Goal: Task Accomplishment & Management: Use online tool/utility

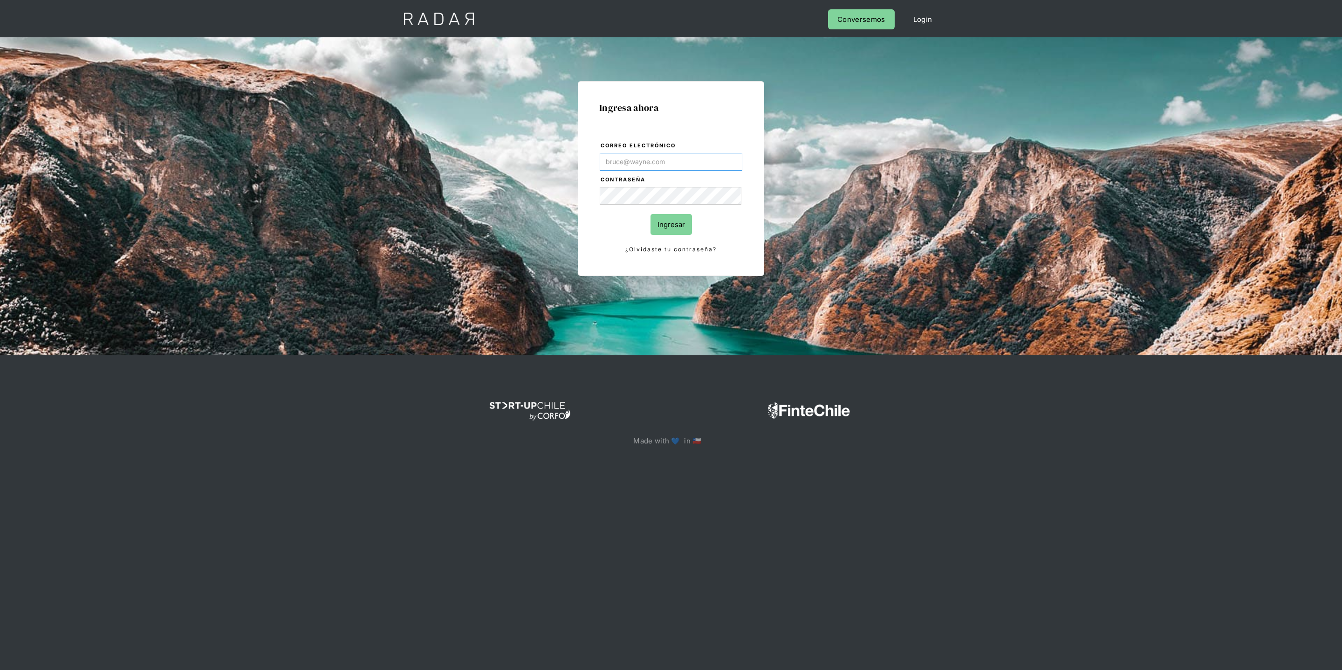
type input "[PERSON_NAME][EMAIL_ADDRESS][DOMAIN_NAME]"
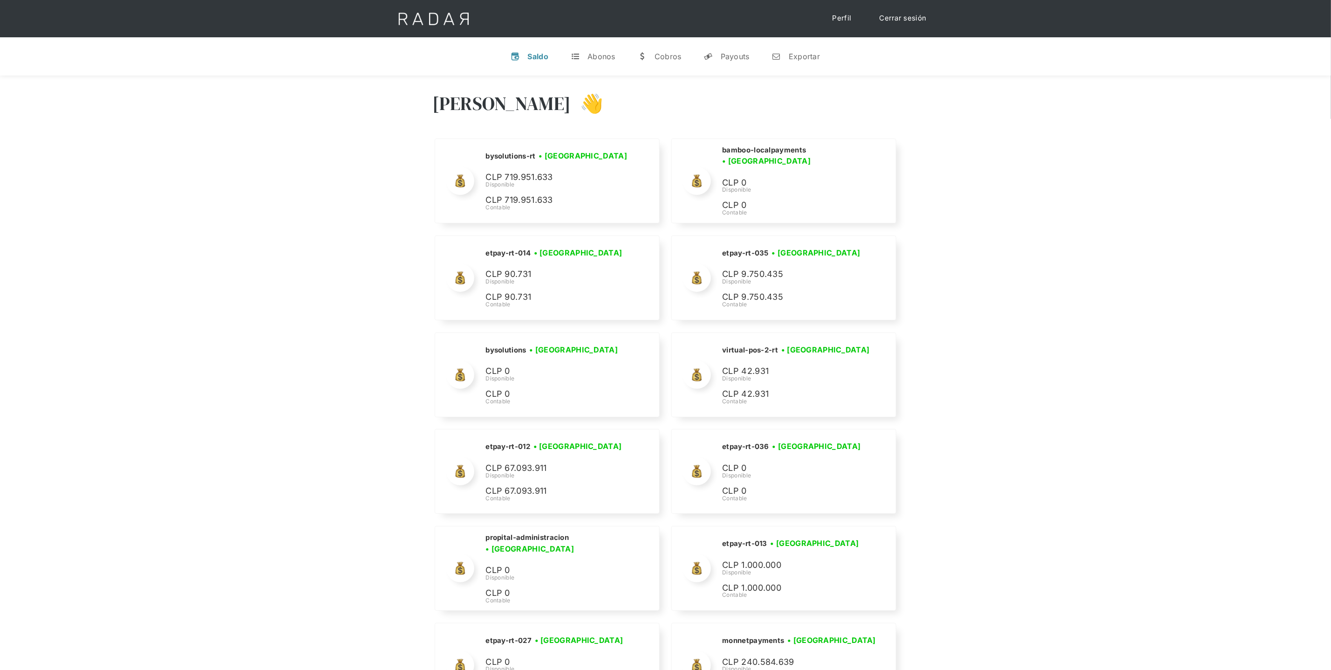
scroll to position [4004, 0]
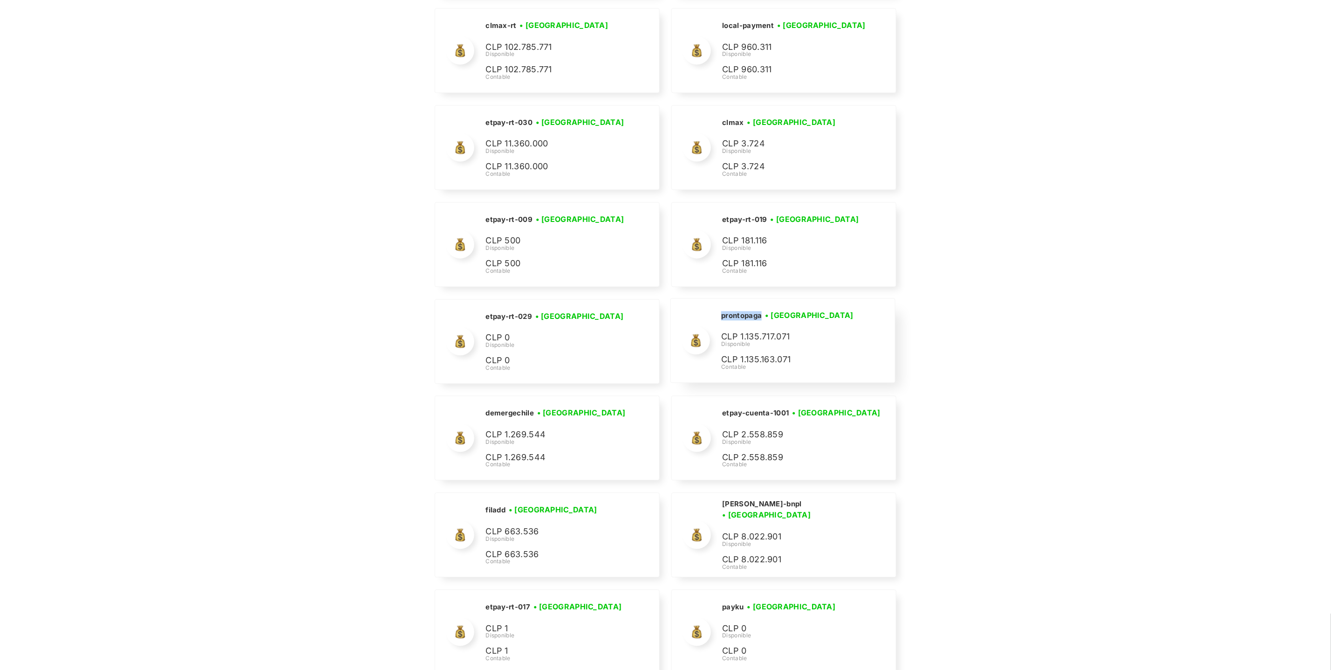
drag, startPoint x: 762, startPoint y: 335, endPoint x: 718, endPoint y: 332, distance: 44.4
click at [0, 0] on div "prontopaga • [GEOGRAPHIC_DATA] • Desconectada CLP 1.135.717.071 Disponible CLP …" at bounding box center [0, 0] width 0 height 0
copy h2 "prontopaga"
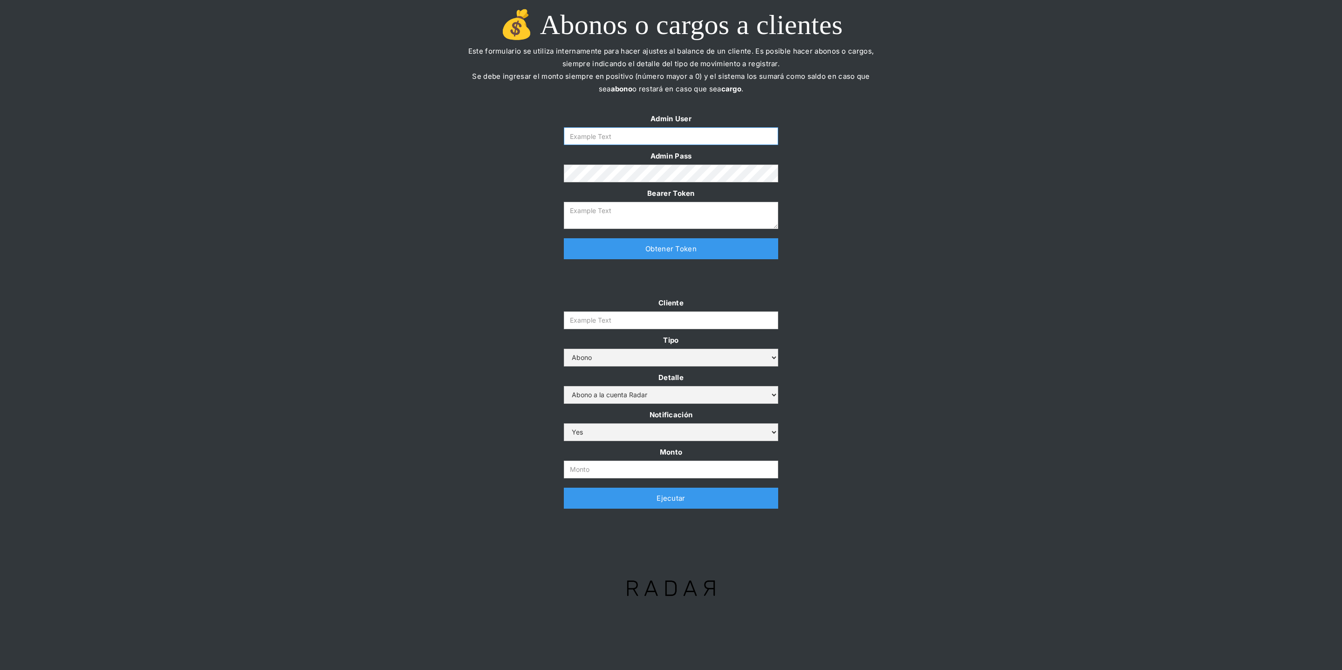
click at [576, 136] on input "Form" at bounding box center [671, 136] width 214 height 18
type input "[PERSON_NAME][EMAIL_ADDRESS][DOMAIN_NAME]"
click at [616, 240] on link "Obtener Token" at bounding box center [671, 248] width 214 height 21
type textarea "eyJhbGciOiJSUzI1NiIsInR5cCI6IkpXVCJ9.eyJkYXRhIjp7ImlkIjoiZGFuaWVsYUBzb21vc3JhZG…"
click at [653, 321] on input "Cliente" at bounding box center [671, 320] width 214 height 18
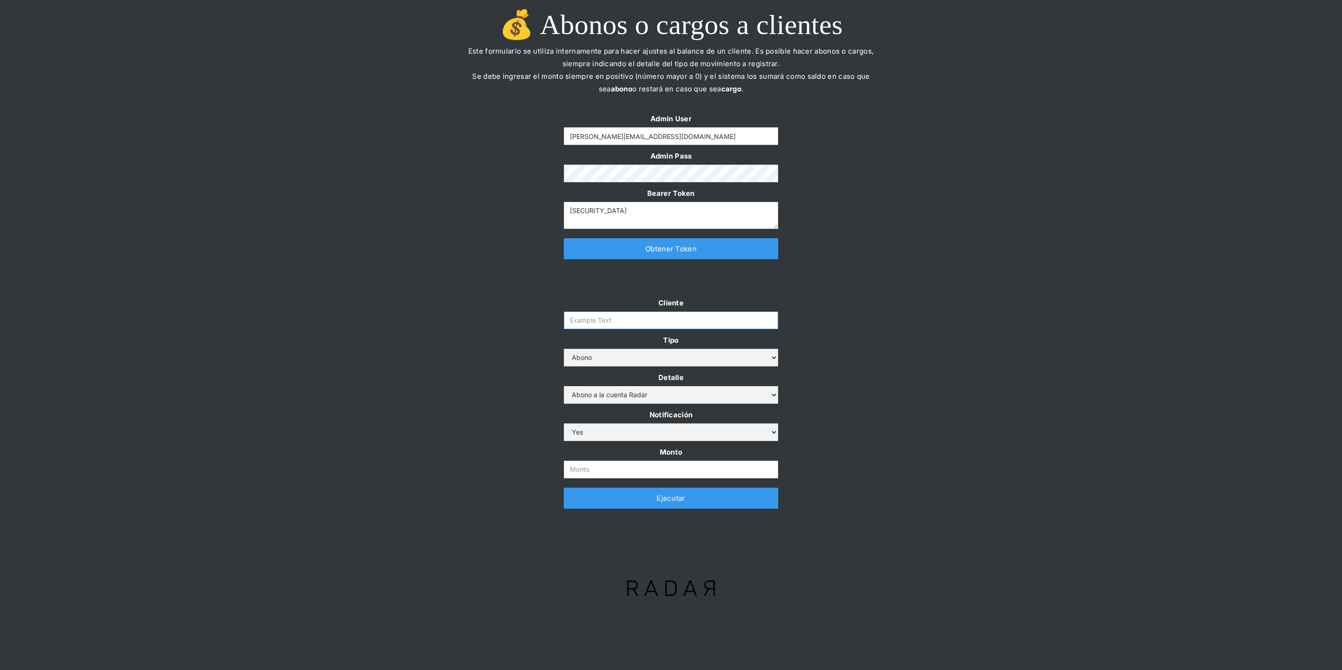
paste input "prontopaga"
type input "prontopaga"
click at [471, 335] on div "Cliente prontopaga Tipo Abono Cargo Detalle Abono a la cuenta Radar Devolución …" at bounding box center [671, 406] width 1342 height 221
click at [587, 465] on input "Monto" at bounding box center [671, 469] width 214 height 18
paste input "$700,000,000"
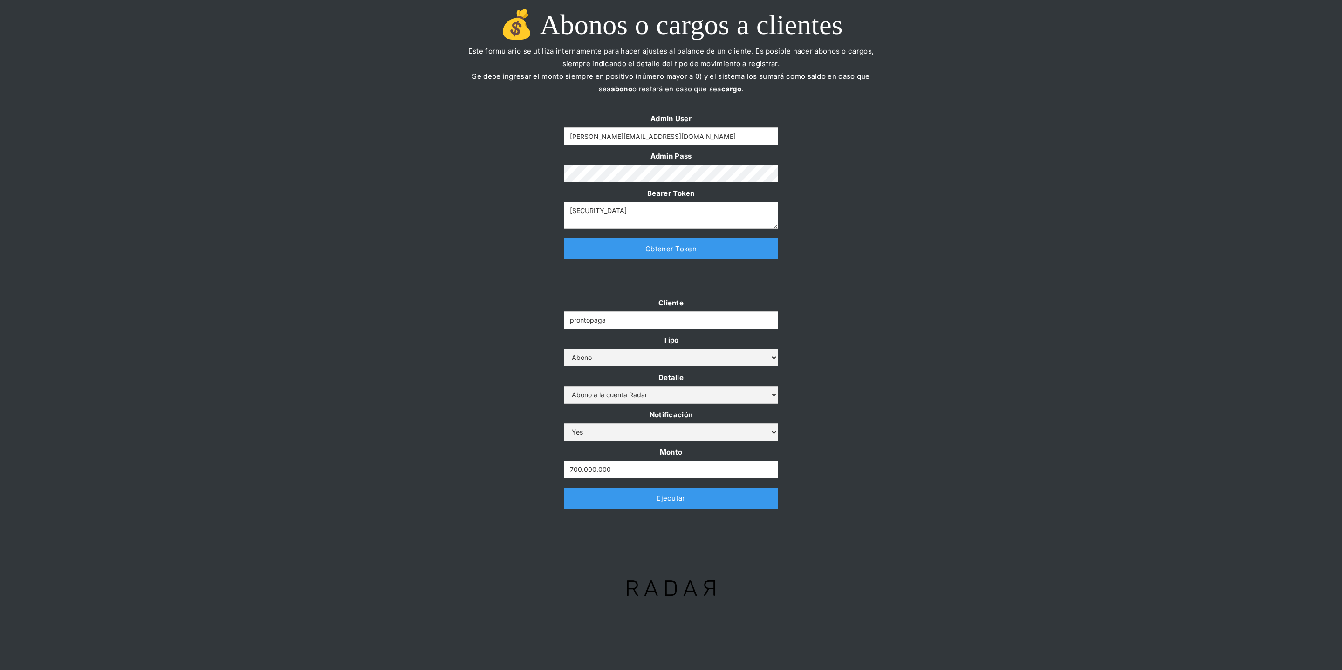
type input "700.000.000"
click at [503, 431] on div "Cliente prontopaga Tipo Abono Cargo Detalle Abono a la cuenta Radar Devolución …" at bounding box center [671, 406] width 1342 height 221
click at [578, 499] on link "Ejecutar" at bounding box center [671, 497] width 214 height 21
